Goal: Transaction & Acquisition: Purchase product/service

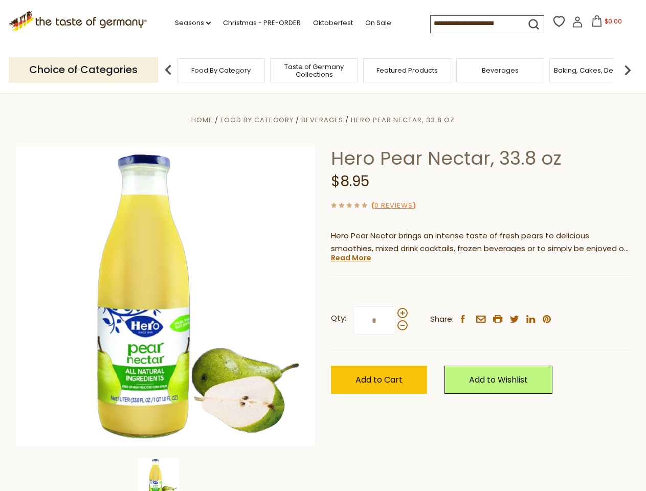
click at [323, 246] on div "Home Food By Category [GEOGRAPHIC_DATA] Hero Pear Nectar, 33.8 oz Hero Pear Nec…" at bounding box center [323, 311] width 629 height 394
click at [189, 23] on link "Seasons dropdown_arrow" at bounding box center [193, 22] width 36 height 11
click at [475, 24] on input at bounding box center [474, 23] width 86 height 14
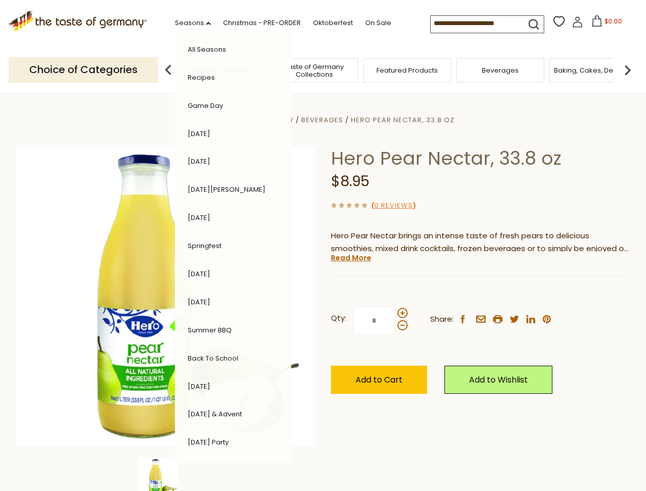
click at [605, 24] on span "$0.00" at bounding box center [613, 21] width 17 height 9
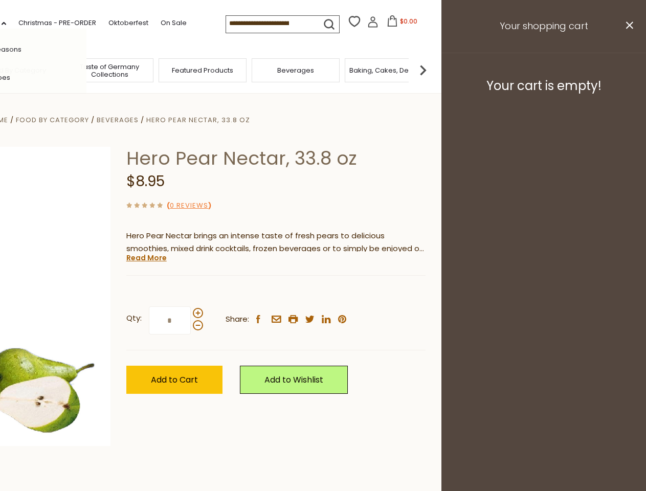
click at [86, 70] on div "All Seasons Recipes Game Day [DATE] [DATE] [DATE][PERSON_NAME] [DATE] Springfes…" at bounding box center [28, 246] width 116 height 434
click at [433, 70] on img at bounding box center [423, 70] width 20 height 20
click at [323, 292] on div "Qty: * Share: facebook email printer twitter linkedin pinterest" at bounding box center [275, 320] width 299 height 59
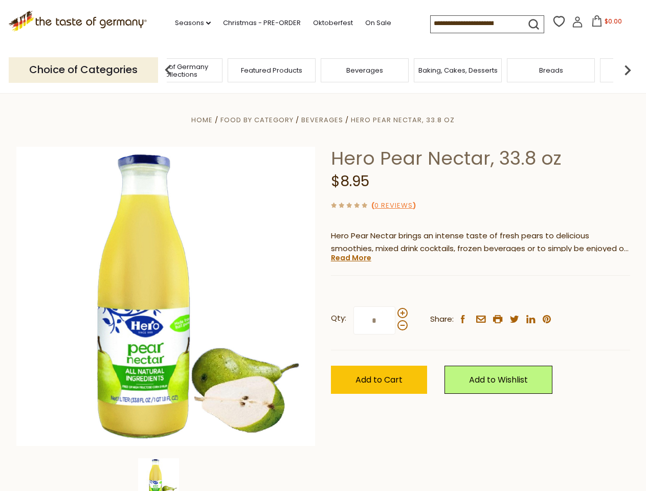
click at [166, 475] on img at bounding box center [158, 478] width 41 height 41
click at [350, 258] on link "Read More" at bounding box center [351, 258] width 40 height 10
